Goal: Navigation & Orientation: Find specific page/section

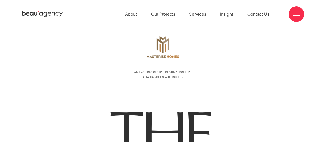
scroll to position [2138, 0]
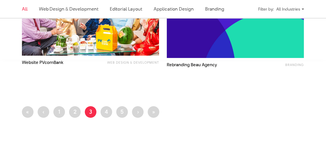
scroll to position [850, 0]
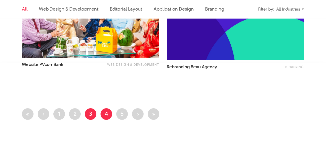
click at [107, 111] on link "Page 4" at bounding box center [106, 114] width 12 height 12
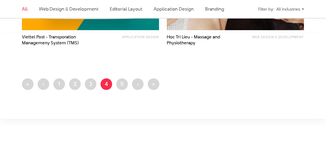
scroll to position [953, 0]
